Goal: Task Accomplishment & Management: Manage account settings

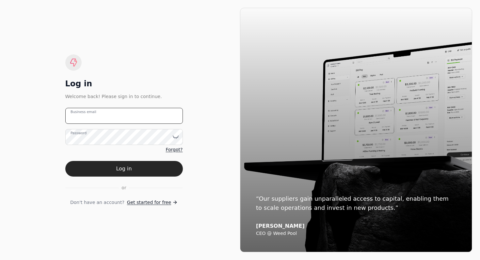
click at [108, 119] on email "Business email" at bounding box center [123, 116] width 117 height 16
type email "[EMAIL_ADDRESS][DOMAIN_NAME]"
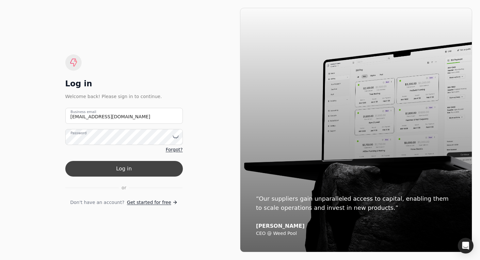
click at [119, 163] on button "Log in" at bounding box center [123, 169] width 117 height 16
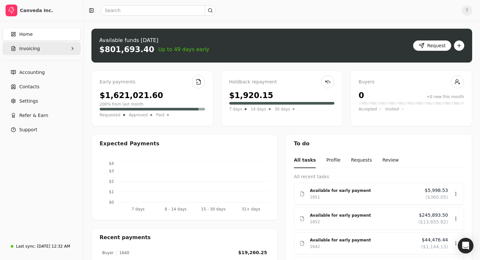
click at [45, 49] on button "Invoicing" at bounding box center [42, 48] width 78 height 13
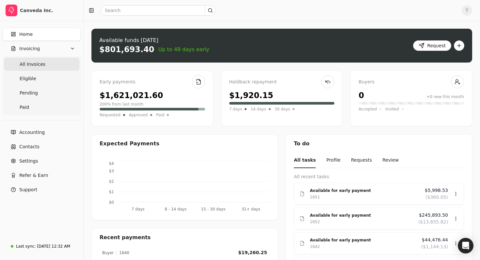
click at [48, 70] on Invoices "All Invoices" at bounding box center [41, 64] width 75 height 13
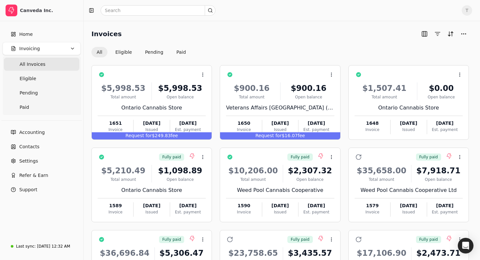
click at [263, 41] on div "Invoices All Eligible Pending Paid" at bounding box center [279, 43] width 377 height 29
click at [120, 50] on button "Eligible" at bounding box center [123, 52] width 27 height 10
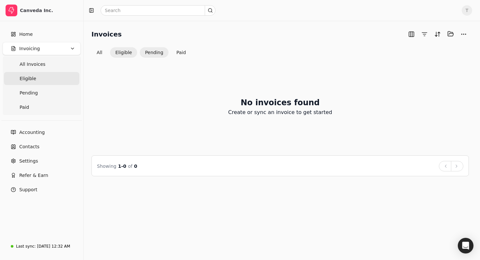
click at [141, 50] on button "Pending" at bounding box center [154, 52] width 29 height 10
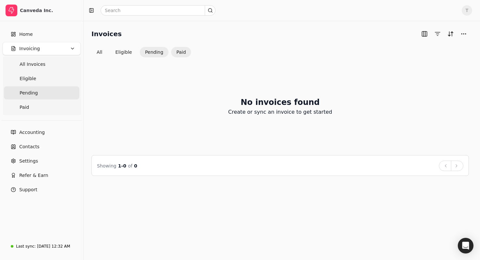
click at [177, 53] on button "Paid" at bounding box center [181, 52] width 20 height 10
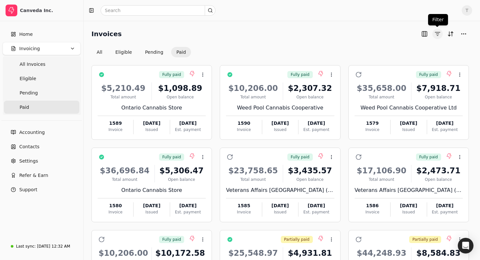
click at [438, 34] on button "button" at bounding box center [437, 34] width 10 height 10
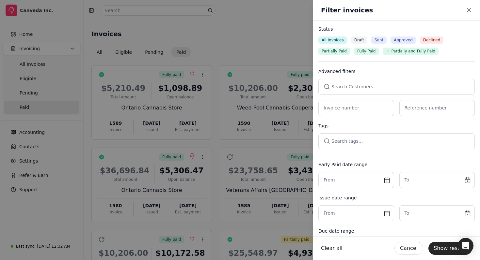
click at [344, 53] on span "Partially Paid" at bounding box center [333, 51] width 25 height 6
click at [446, 249] on button "Show results" at bounding box center [450, 248] width 44 height 13
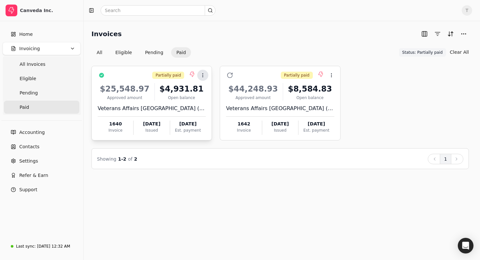
click at [204, 76] on icon at bounding box center [202, 75] width 5 height 5
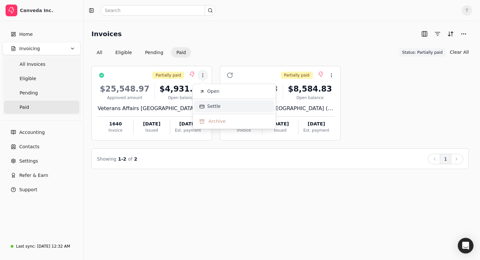
click at [219, 106] on span "Settle" at bounding box center [213, 106] width 13 height 7
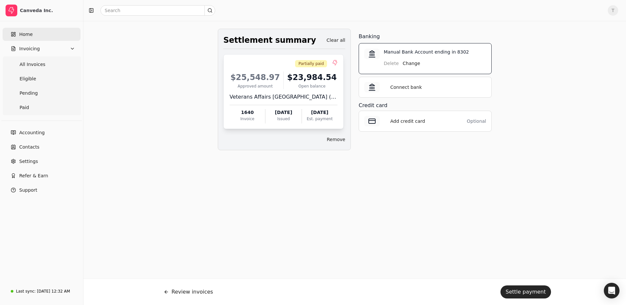
click at [34, 33] on link "Home" at bounding box center [42, 34] width 78 height 13
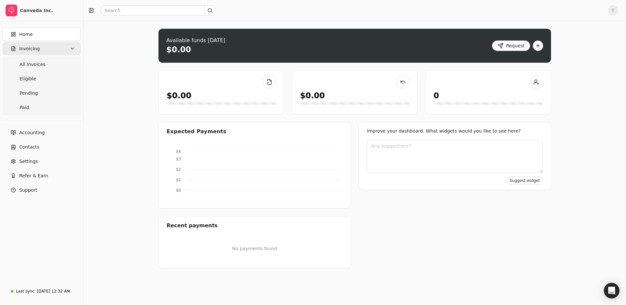
click at [32, 49] on span "Invoicing" at bounding box center [29, 48] width 21 height 7
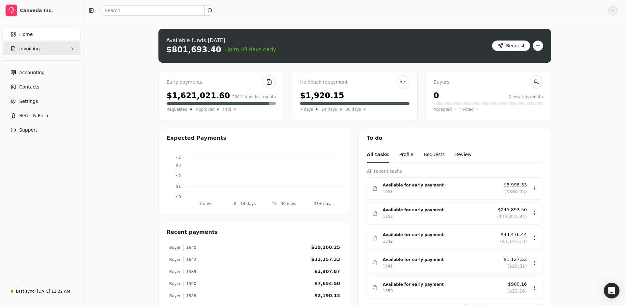
click at [73, 48] on icon "button" at bounding box center [72, 48] width 1 height 3
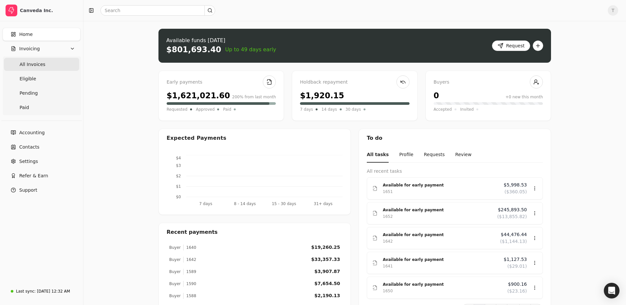
click at [56, 60] on Invoices "All Invoices" at bounding box center [41, 64] width 75 height 13
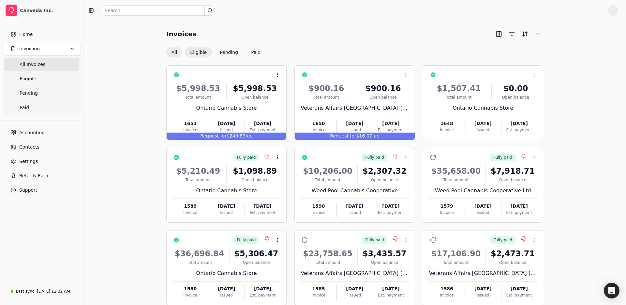
click at [202, 48] on button "Eligible" at bounding box center [198, 52] width 27 height 10
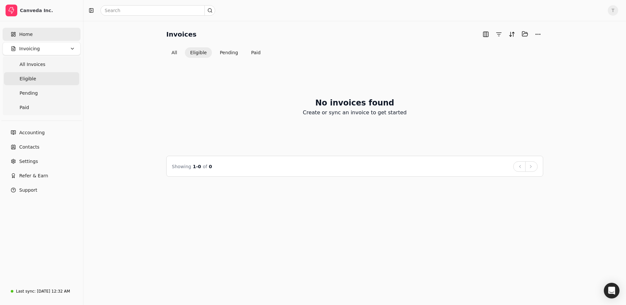
click at [46, 31] on link "Home" at bounding box center [42, 34] width 78 height 13
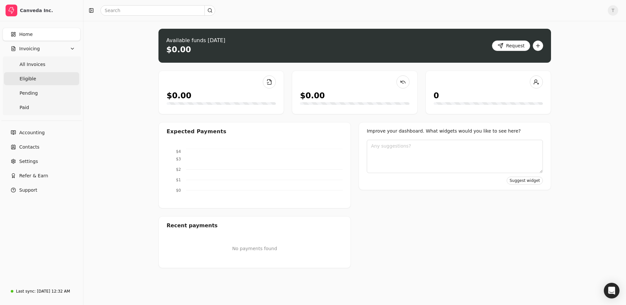
click at [23, 80] on span "Eligible" at bounding box center [28, 78] width 17 height 7
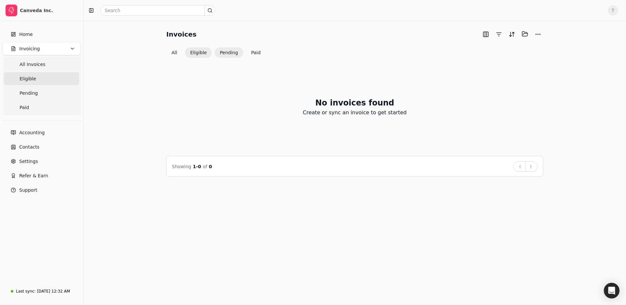
click at [226, 52] on button "Pending" at bounding box center [229, 52] width 29 height 10
click at [252, 51] on button "Paid" at bounding box center [256, 52] width 20 height 10
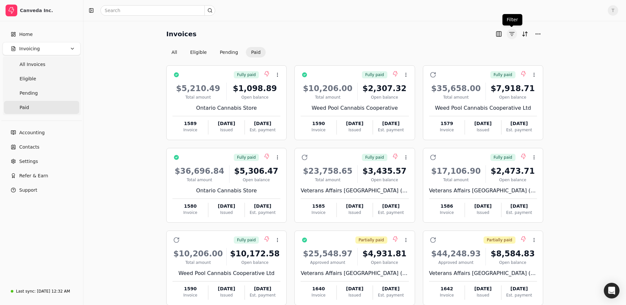
click at [479, 33] on button "button" at bounding box center [512, 34] width 10 height 10
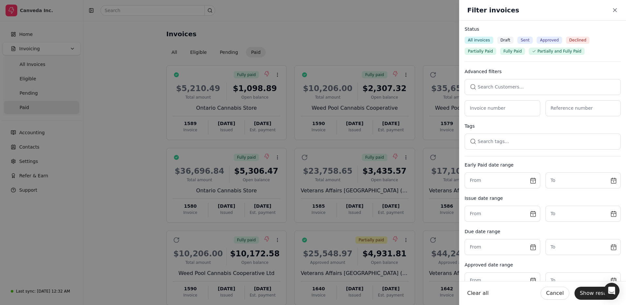
click at [475, 52] on span "Partially Paid" at bounding box center [480, 51] width 25 height 6
click at [479, 260] on button "Show results" at bounding box center [597, 292] width 44 height 13
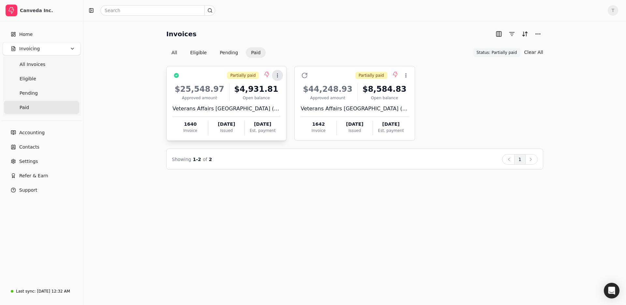
click at [278, 79] on button "Context Menu Button" at bounding box center [277, 75] width 11 height 11
click at [283, 103] on span "Settle" at bounding box center [288, 106] width 13 height 7
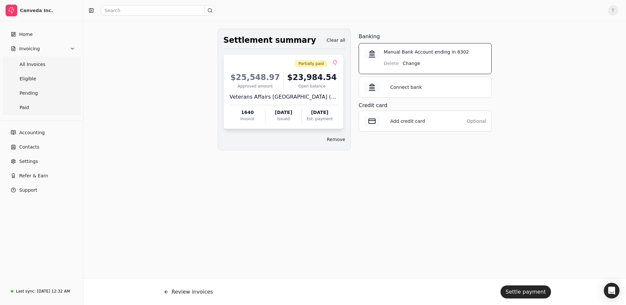
click at [479, 12] on span "T" at bounding box center [613, 10] width 10 height 10
click at [479, 53] on link "Sign Out" at bounding box center [582, 49] width 70 height 11
